Goal: Task Accomplishment & Management: Complete application form

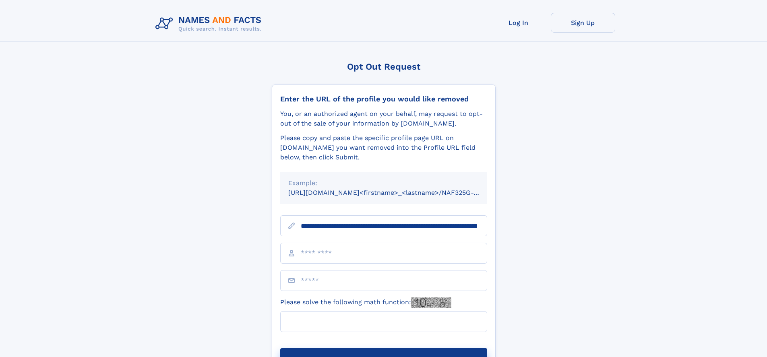
scroll to position [0, 82]
type input "**********"
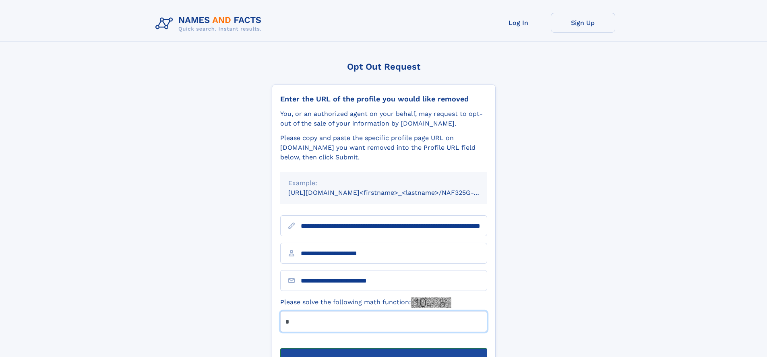
type input "*"
click at [383, 348] on button "Submit Opt Out Request" at bounding box center [383, 361] width 207 height 26
